Goal: Check status: Check status

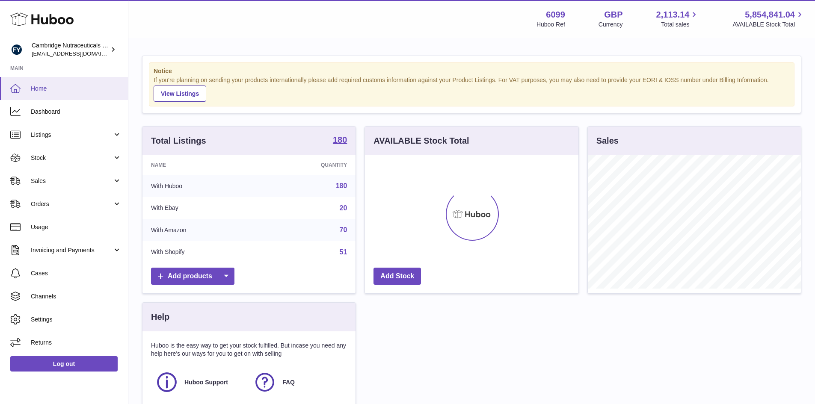
scroll to position [133, 213]
click at [49, 155] on span "Stock" at bounding box center [72, 158] width 82 height 8
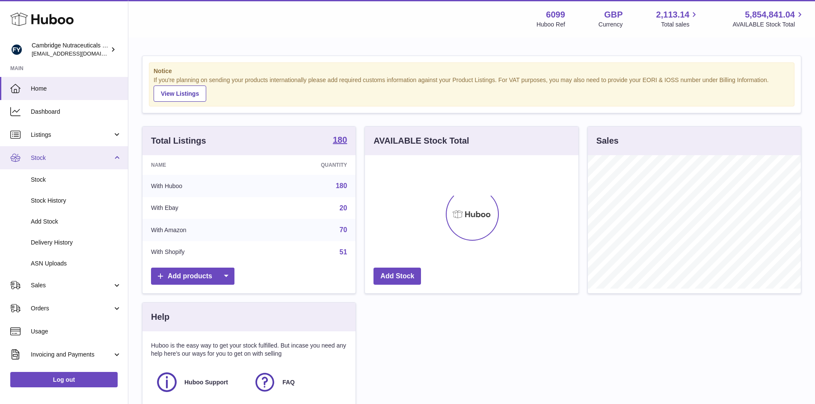
drag, startPoint x: 39, startPoint y: 176, endPoint x: 80, endPoint y: 164, distance: 42.8
click at [39, 176] on span "Stock" at bounding box center [76, 180] width 91 height 8
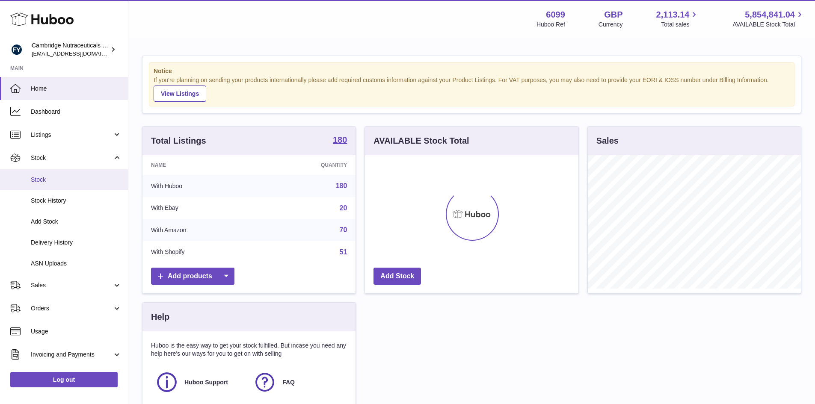
click at [37, 184] on link "Stock" at bounding box center [64, 179] width 128 height 21
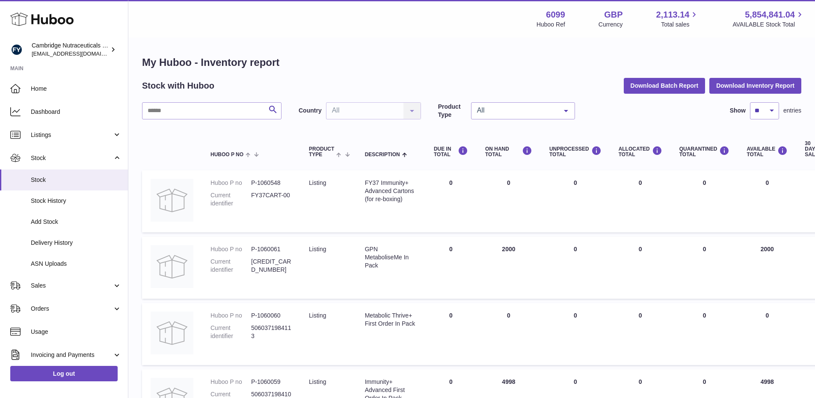
drag, startPoint x: 178, startPoint y: 100, endPoint x: 175, endPoint y: 105, distance: 5.4
click at [172, 111] on input "text" at bounding box center [211, 110] width 139 height 17
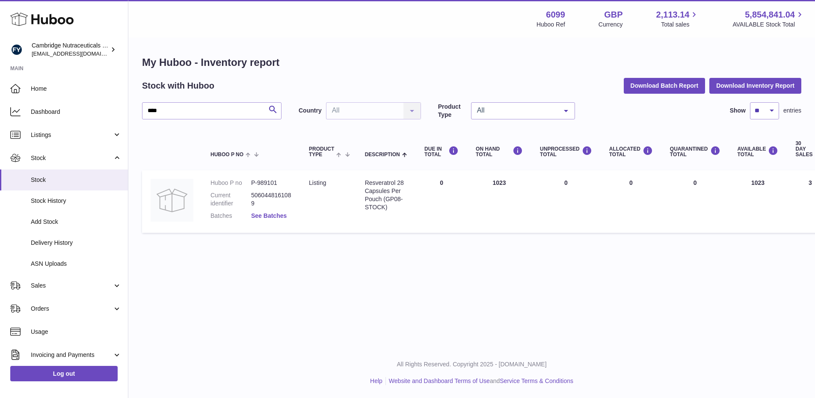
click at [253, 213] on link "See Batches" at bounding box center [269, 215] width 36 height 7
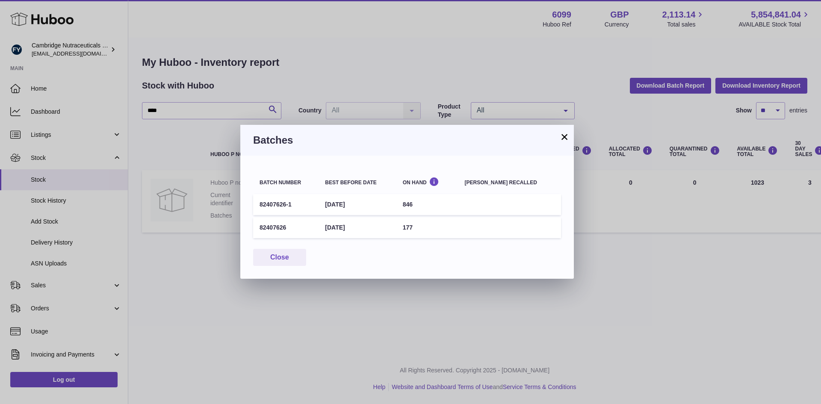
click at [564, 136] on button "×" at bounding box center [564, 137] width 10 height 10
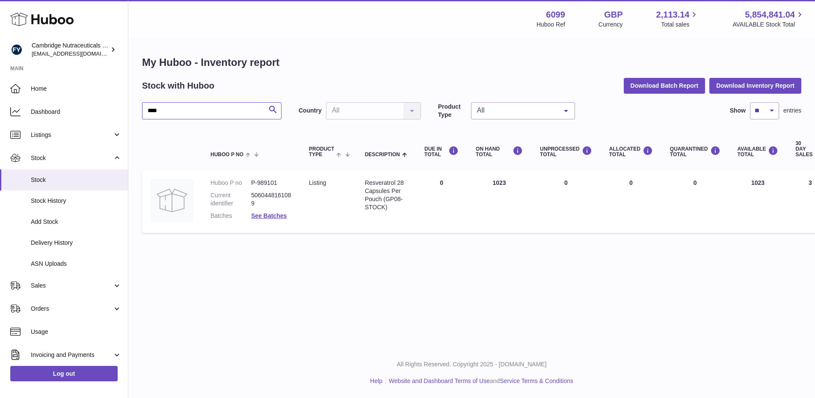
click at [172, 112] on input "****" at bounding box center [211, 110] width 139 height 17
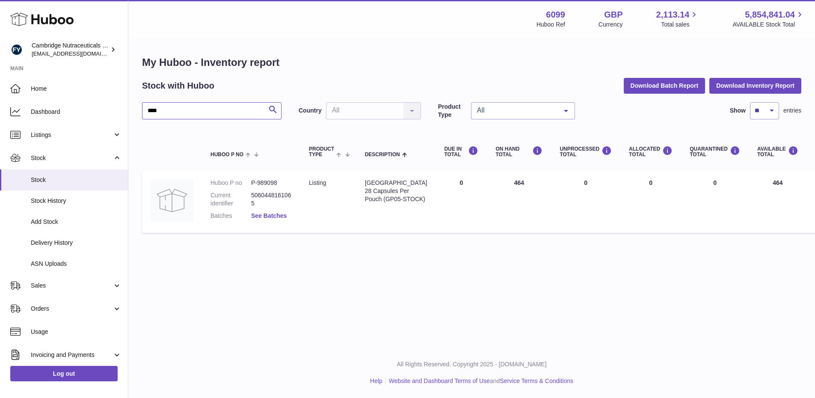
type input "****"
click at [270, 215] on link "See Batches" at bounding box center [269, 215] width 36 height 7
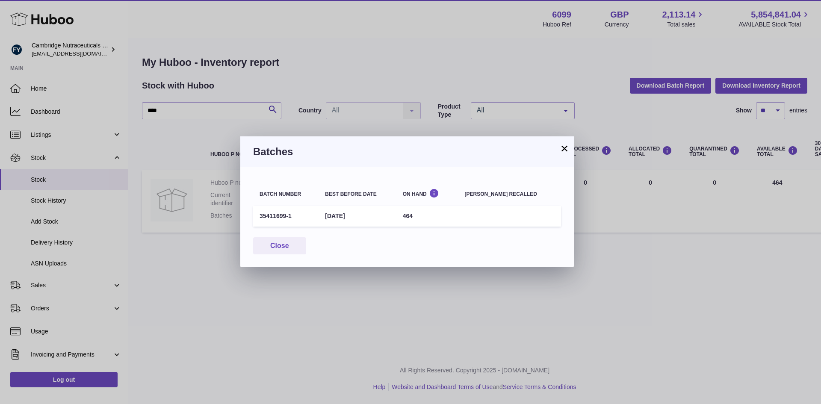
click at [562, 148] on button "×" at bounding box center [564, 148] width 10 height 10
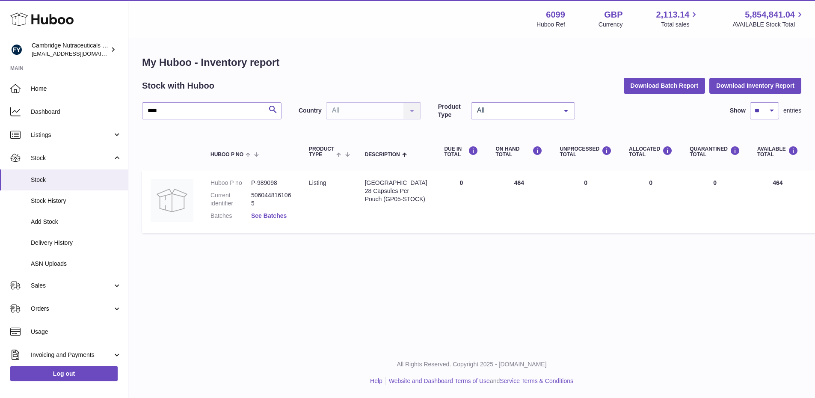
click at [268, 214] on link "See Batches" at bounding box center [269, 215] width 36 height 7
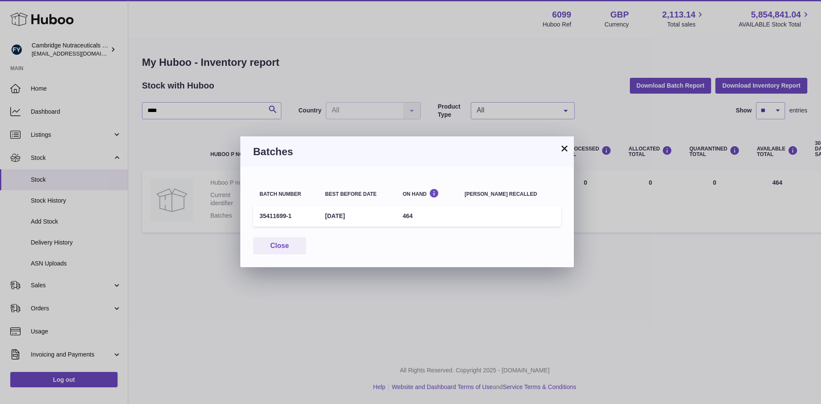
click at [561, 150] on button "×" at bounding box center [564, 148] width 10 height 10
